Goal: Check status: Check status

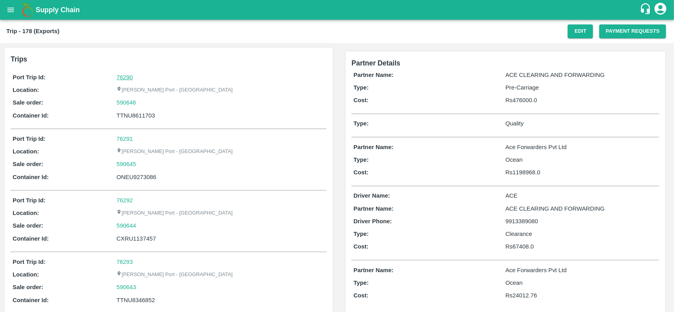
click at [127, 74] on link "76290" at bounding box center [124, 77] width 16 height 6
click at [146, 103] on div "590646" at bounding box center [220, 102] width 208 height 9
copy link "590646"
click at [146, 103] on div "590646" at bounding box center [220, 102] width 208 height 9
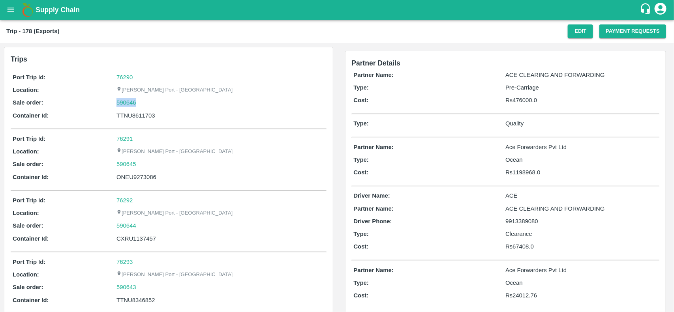
click at [130, 103] on link "590646" at bounding box center [126, 102] width 20 height 9
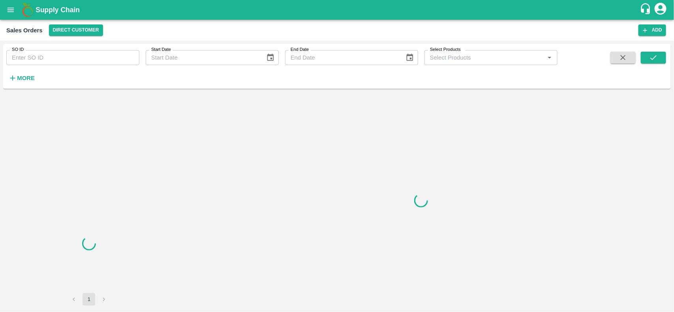
click at [85, 60] on input "SO ID" at bounding box center [72, 57] width 133 height 15
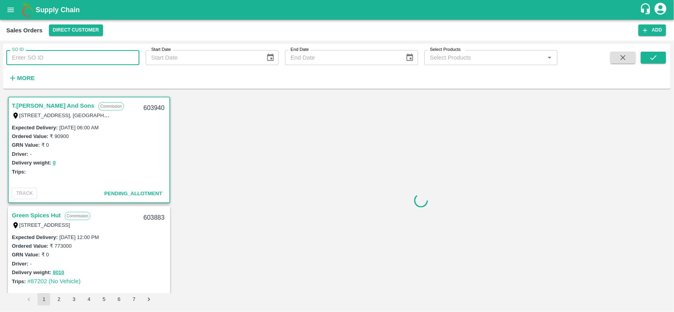
click at [85, 60] on input "SO ID" at bounding box center [72, 57] width 133 height 15
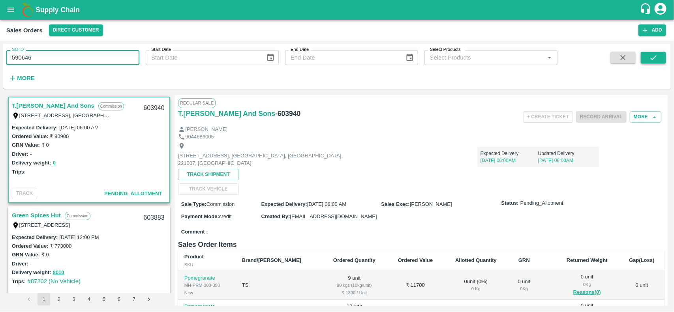
type input "590646"
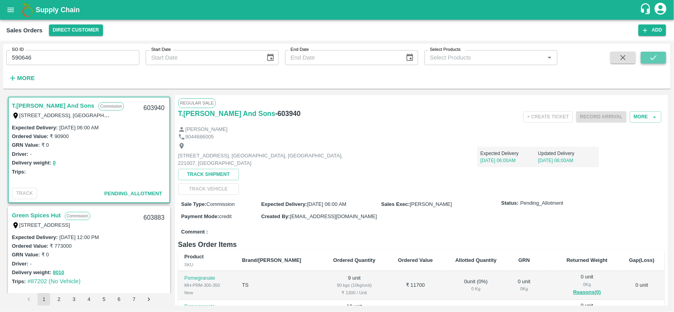
click at [650, 56] on icon "submit" at bounding box center [653, 57] width 9 height 9
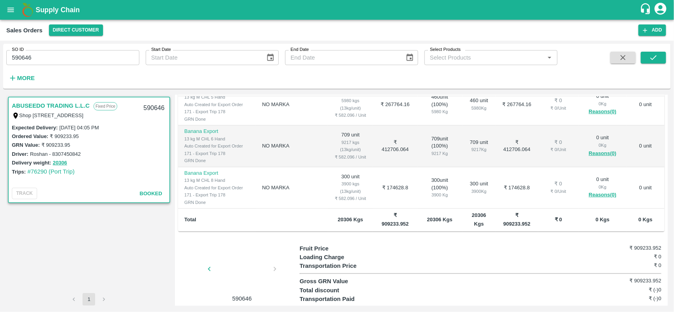
scroll to position [158, 0]
